Goal: Task Accomplishment & Management: Use online tool/utility

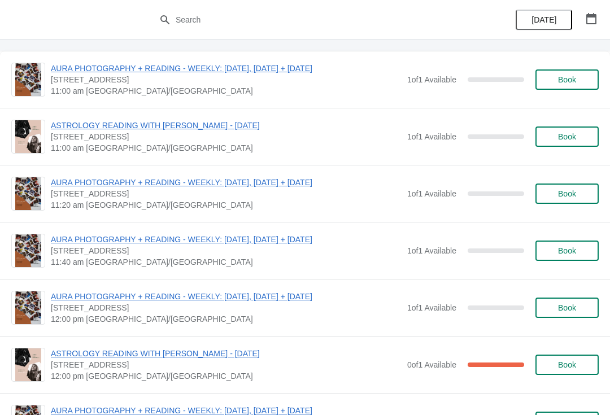
scroll to position [2045, 0]
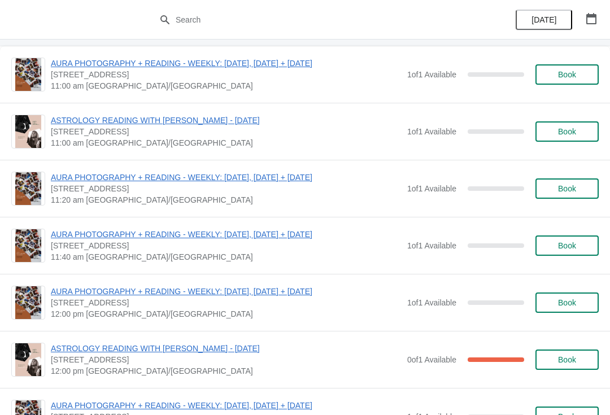
click at [108, 348] on span "ASTROLOGY READING WITH [PERSON_NAME] - [DATE]" at bounding box center [226, 348] width 351 height 11
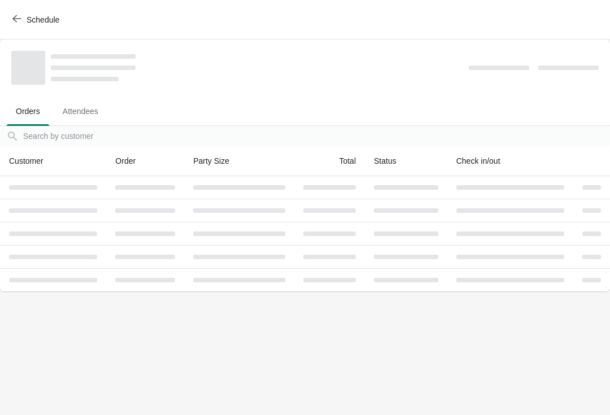
scroll to position [0, 0]
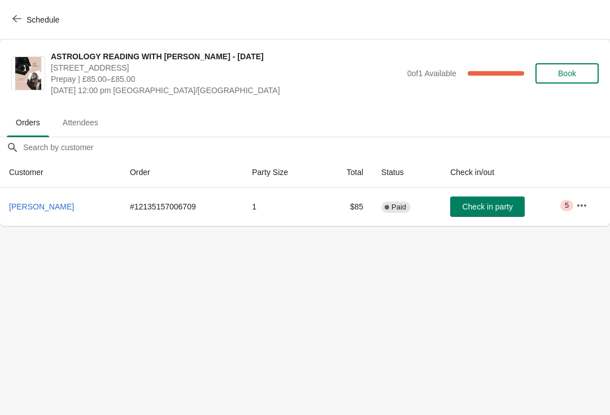
click at [591, 197] on button "button" at bounding box center [582, 206] width 20 height 20
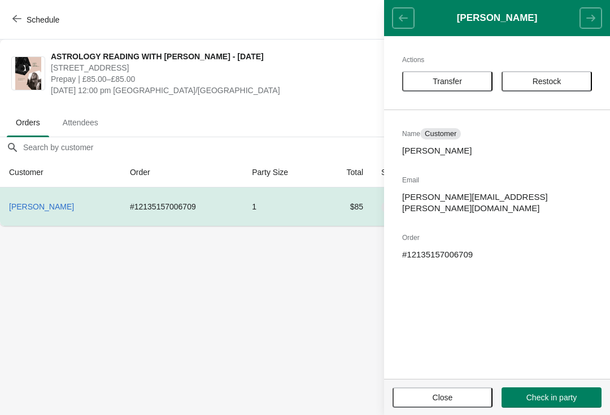
click at [458, 79] on span "Transfer" at bounding box center [447, 81] width 29 height 9
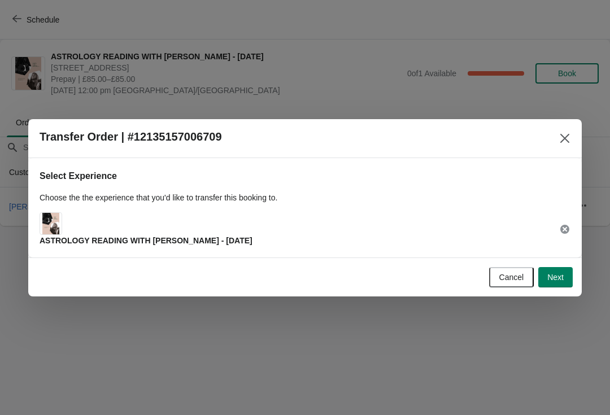
click at [567, 284] on button "Next" at bounding box center [556, 277] width 34 height 20
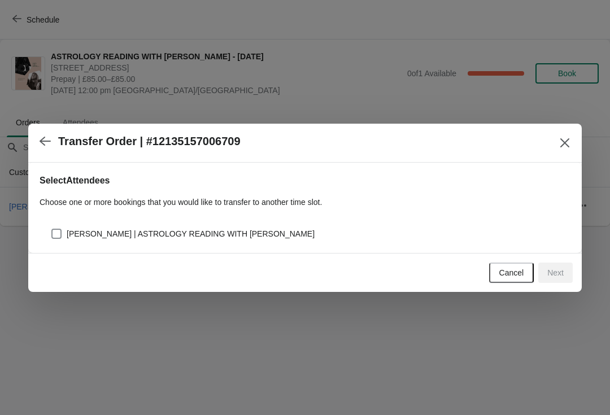
click at [83, 240] on label "[PERSON_NAME] | ASTROLOGY READING WITH [PERSON_NAME]" at bounding box center [183, 234] width 264 height 16
click at [52, 229] on input "[PERSON_NAME] | ASTROLOGY READING WITH [PERSON_NAME]" at bounding box center [51, 229] width 1 height 1
checkbox input "true"
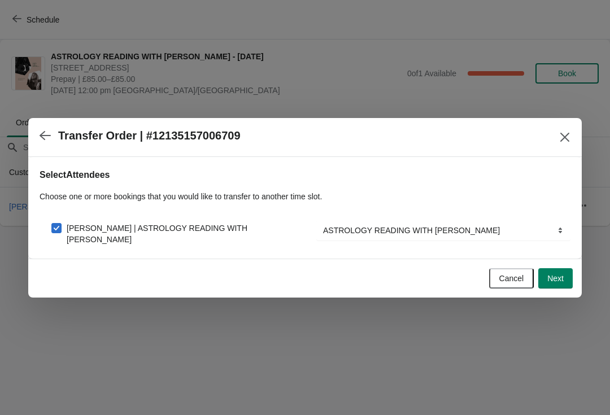
click at [560, 278] on span "Next" at bounding box center [556, 278] width 16 height 9
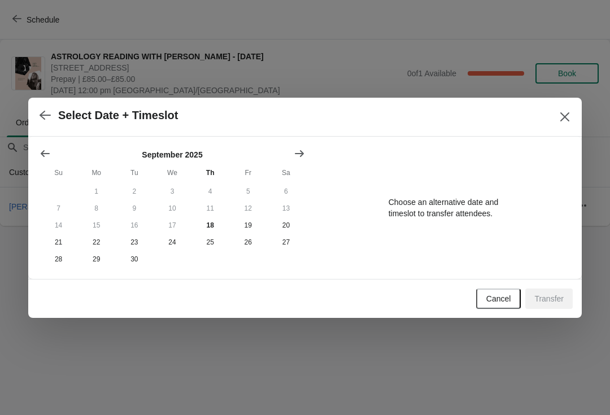
click at [497, 300] on span "Cancel" at bounding box center [499, 298] width 25 height 9
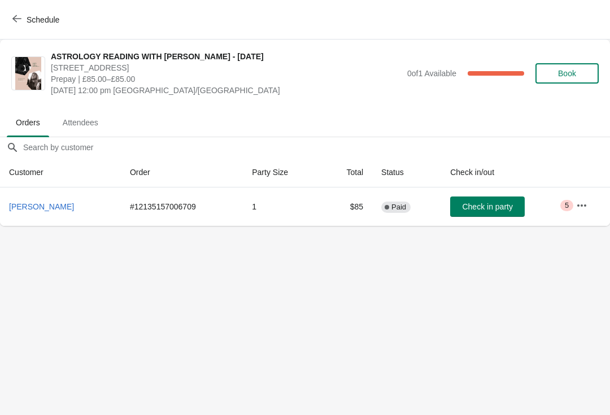
click at [53, 21] on span "Schedule" at bounding box center [43, 19] width 33 height 9
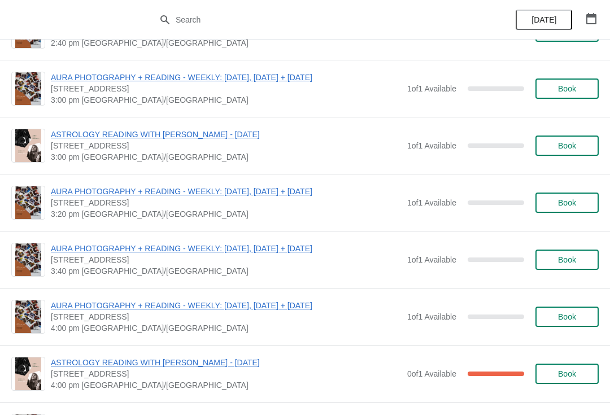
scroll to position [2607, 0]
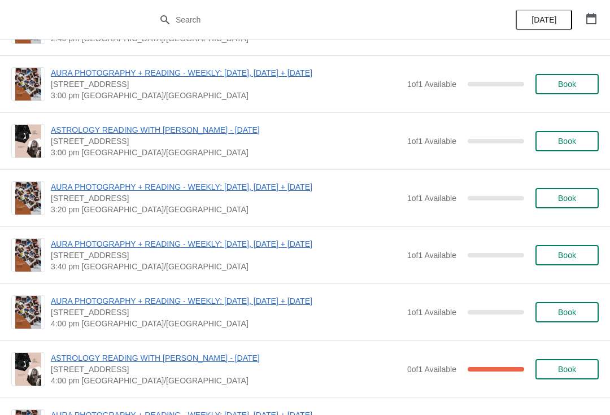
click at [77, 362] on span "ASTROLOGY READING WITH [PERSON_NAME] - [DATE]" at bounding box center [226, 358] width 351 height 11
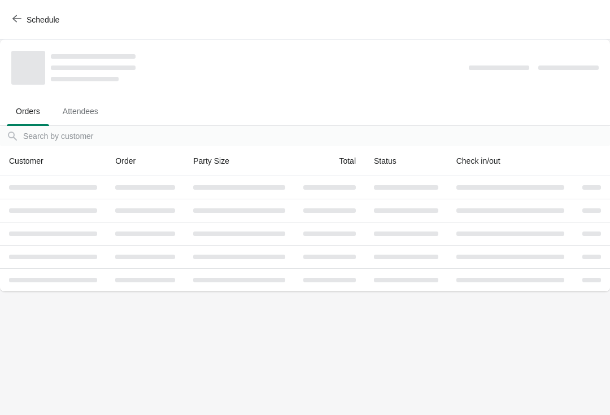
scroll to position [0, 0]
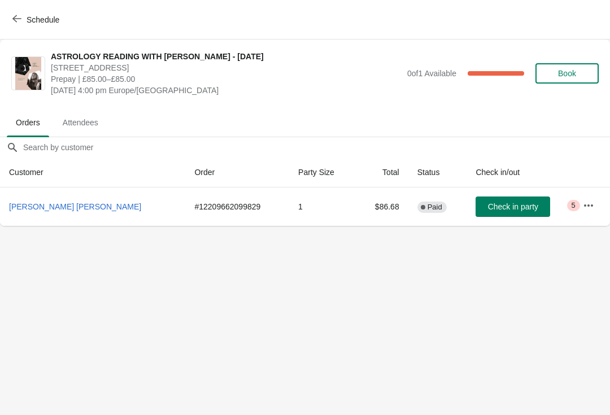
click at [40, 18] on span "Schedule" at bounding box center [43, 19] width 33 height 9
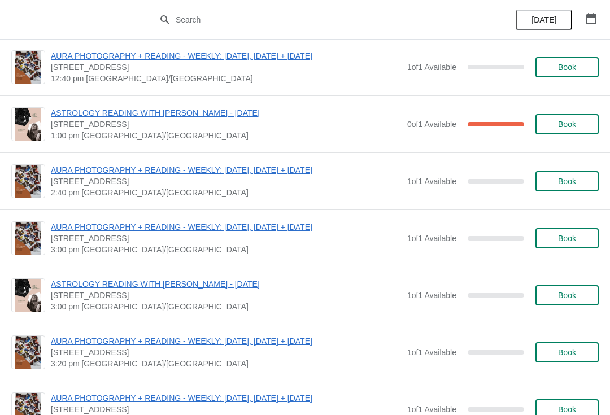
scroll to position [2453, 0]
